Goal: Navigation & Orientation: Find specific page/section

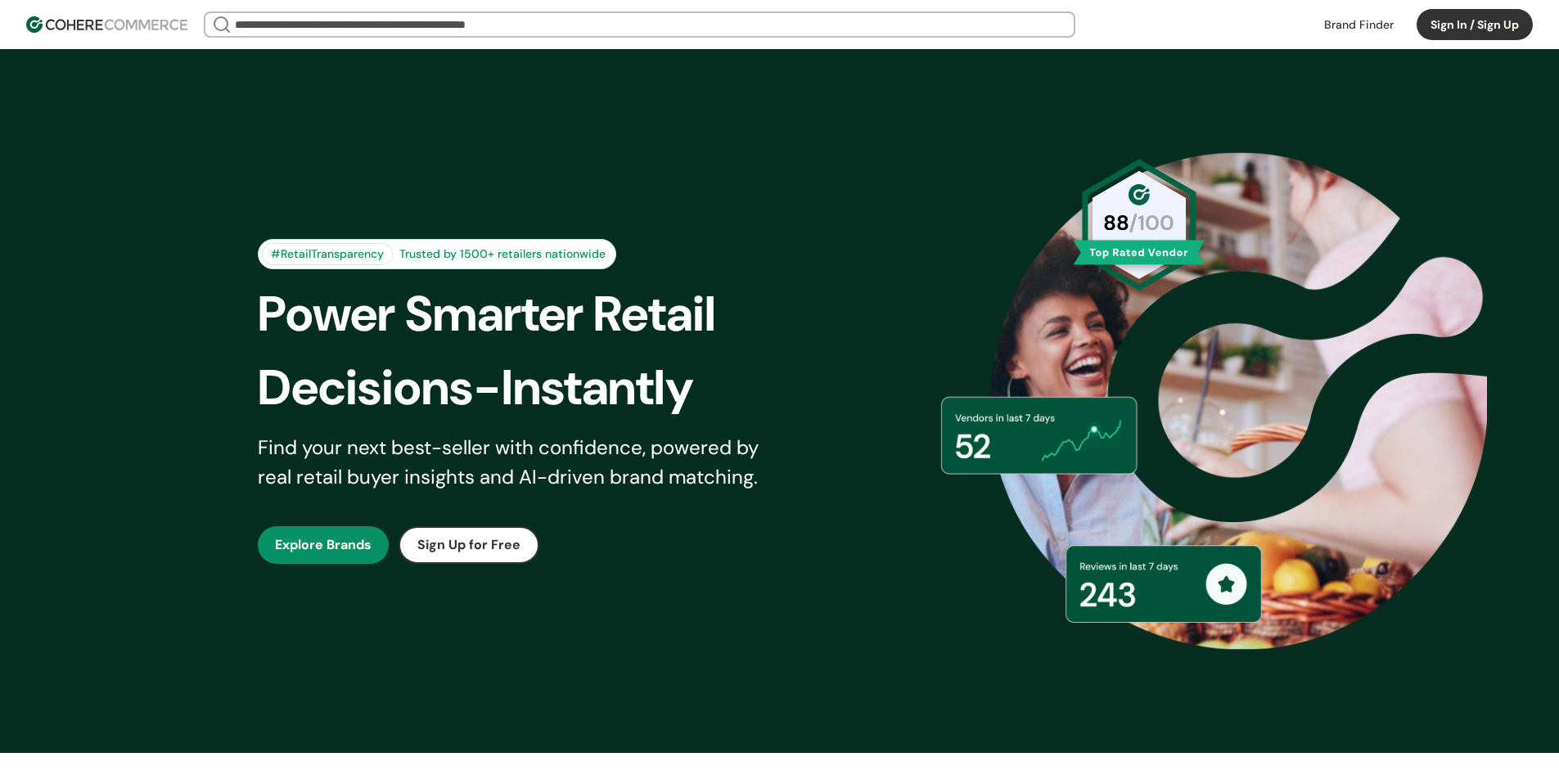
click at [1453, 23] on button "Sign In / Sign Up" at bounding box center [1474, 25] width 116 height 32
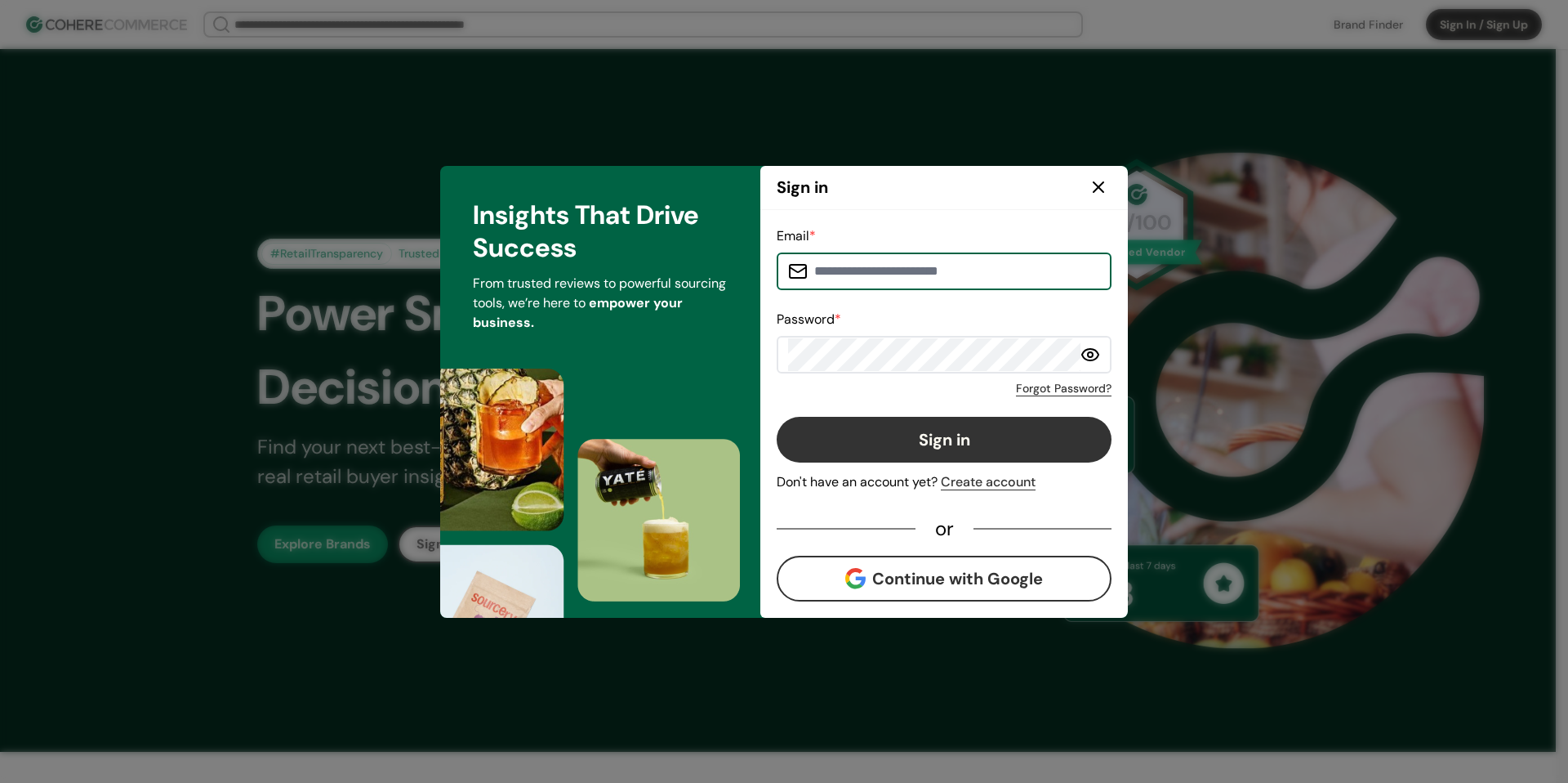
type input "**********"
click at [963, 422] on button "Sign in" at bounding box center [945, 439] width 335 height 45
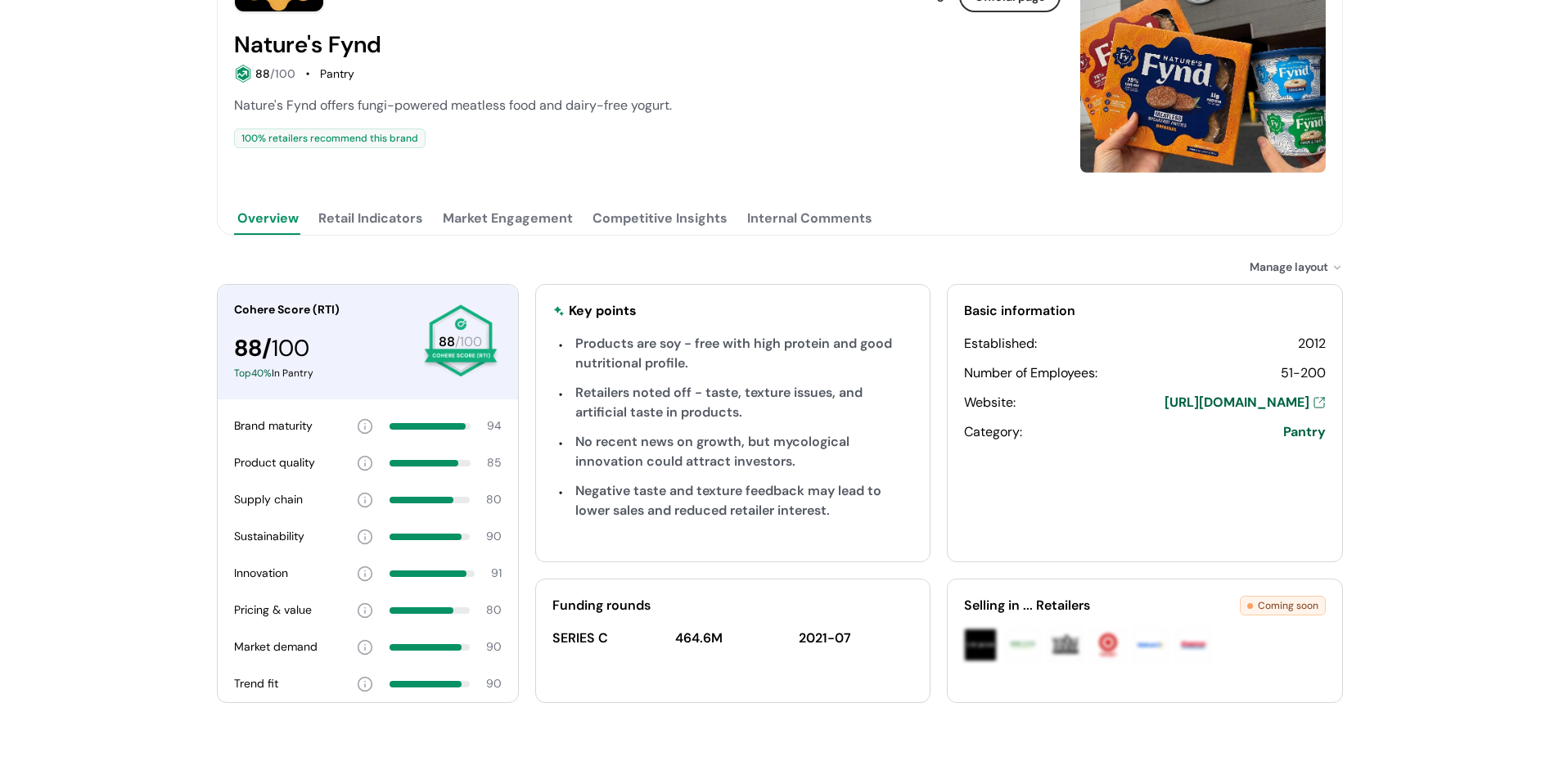
scroll to position [235, 0]
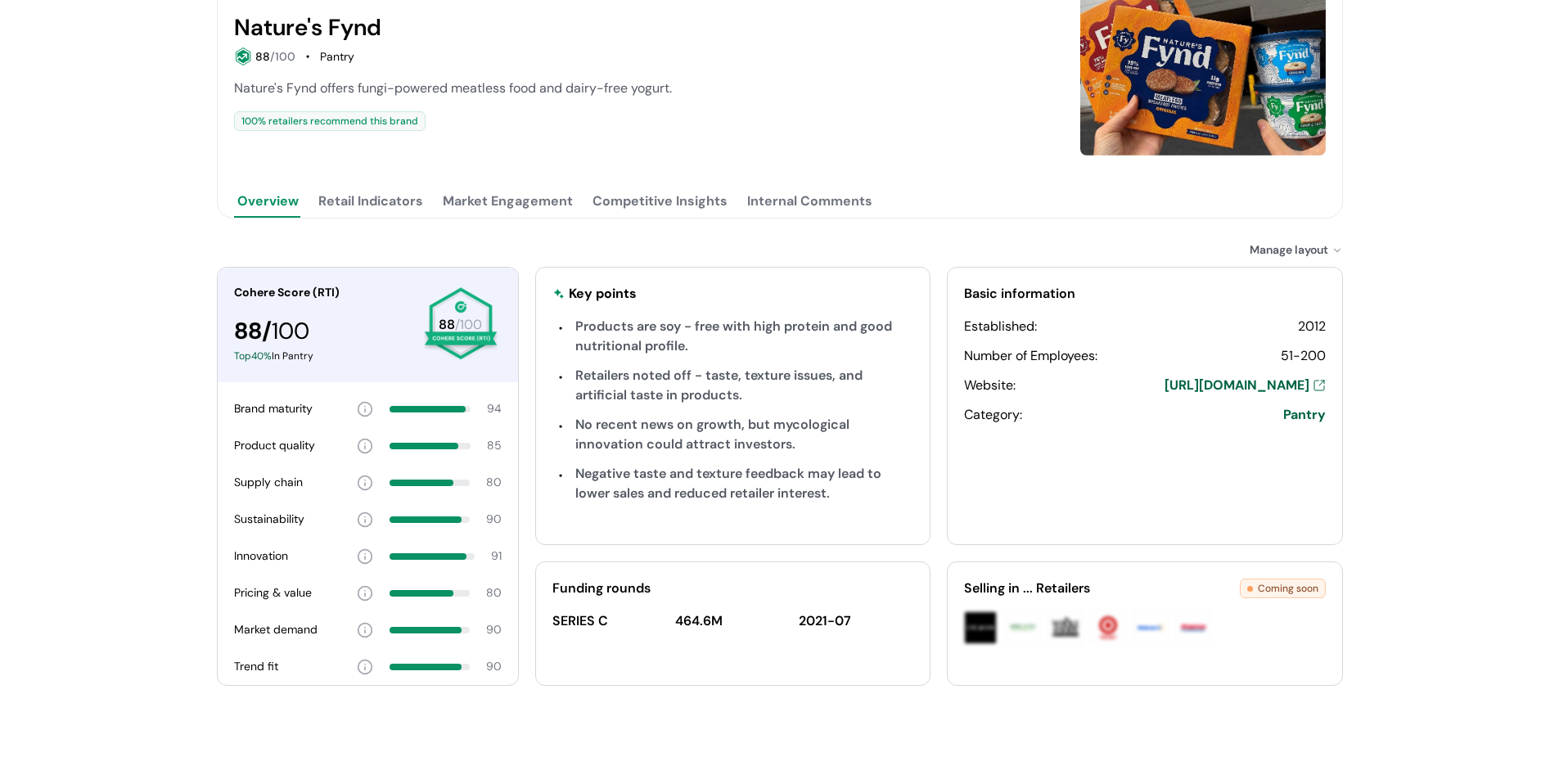
click at [1555, 259] on div "Nature's Fynd View Brand Page Official page Nature's Fynd 88 /100 Pantry Nature…" at bounding box center [780, 274] width 1559 height 1019
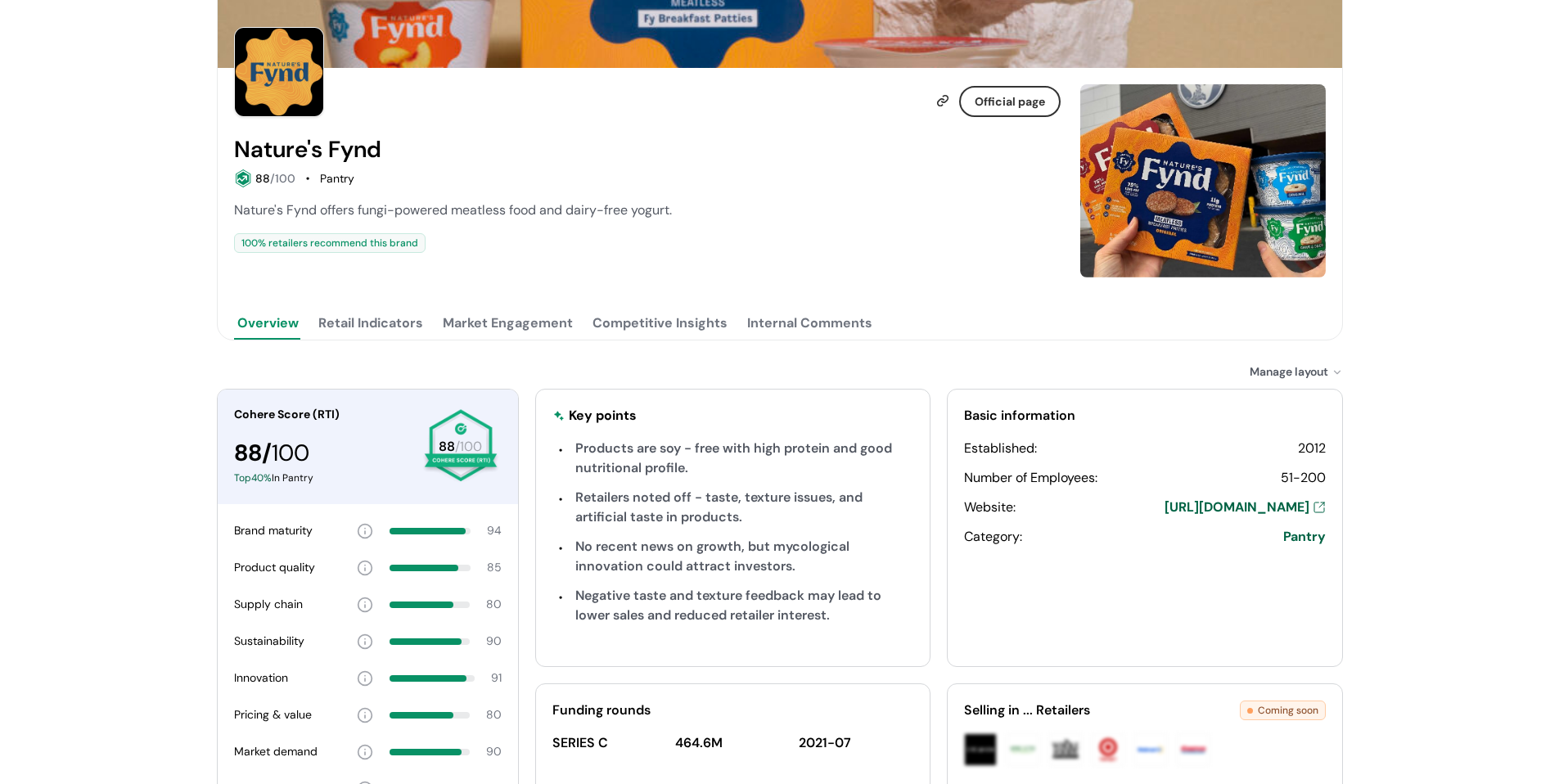
scroll to position [0, 0]
